Goal: Find contact information: Find contact information

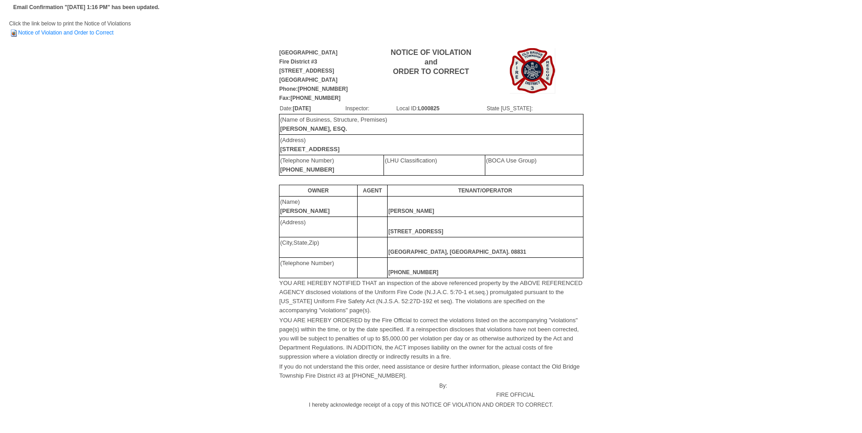
click at [43, 109] on div "Old Bridge Township Fire District #3 913 Englishtown Road Old Bridge, NJ 08857 …" at bounding box center [431, 267] width 844 height 441
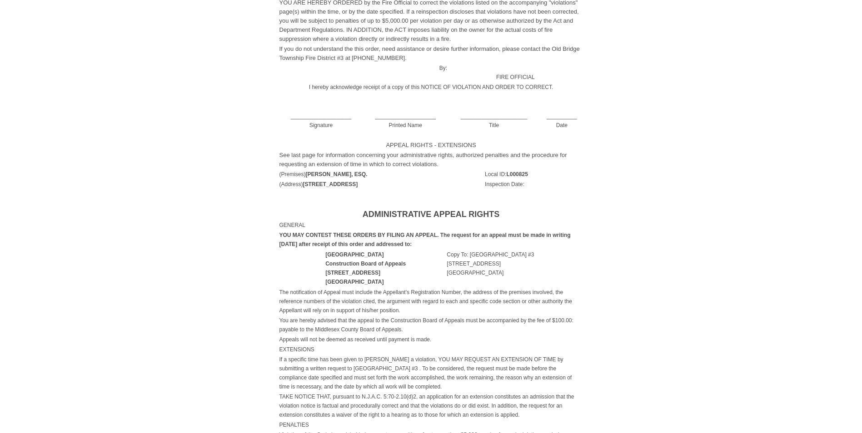
scroll to position [586, 0]
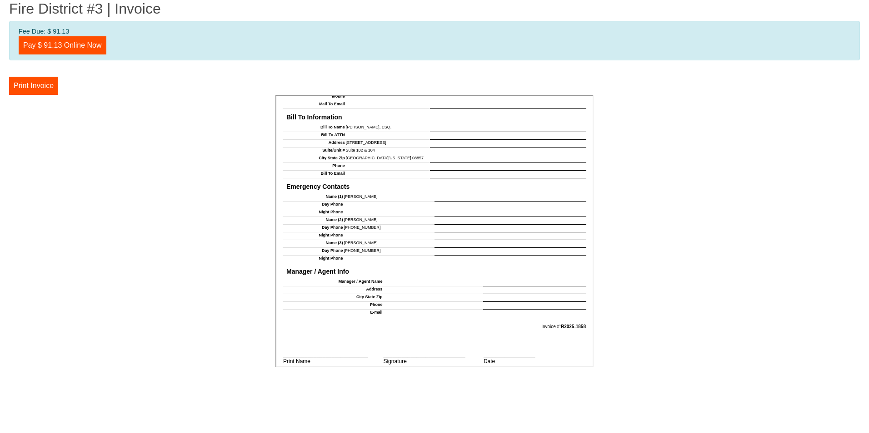
scroll to position [114, 0]
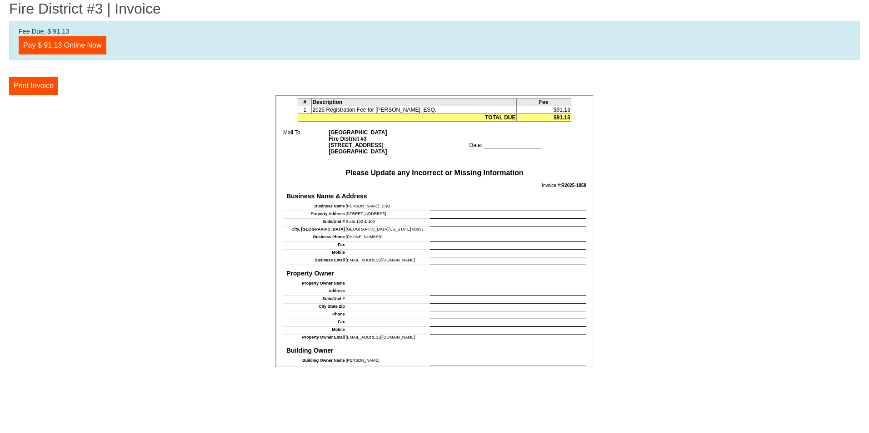
drag, startPoint x: 590, startPoint y: 146, endPoint x: 1068, endPoint y: 105, distance: 479.7
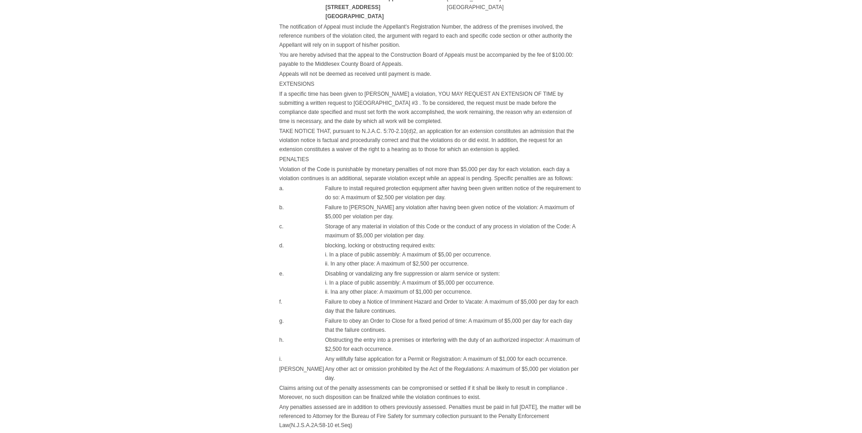
scroll to position [586, 0]
